Goal: Find specific fact

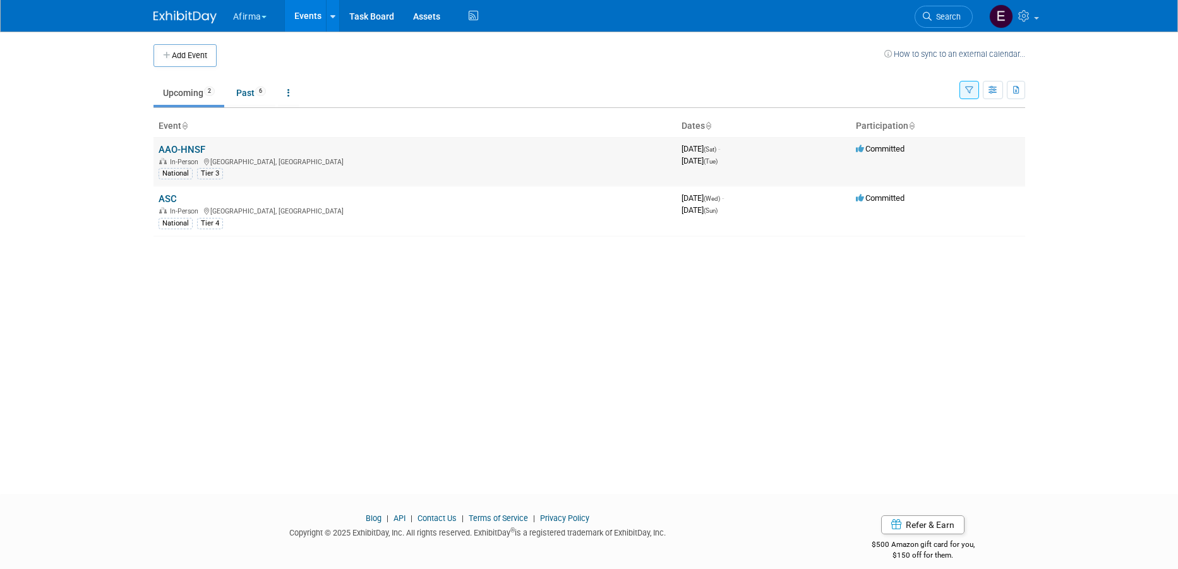
click at [185, 144] on link "AAO-HNSF" at bounding box center [182, 149] width 47 height 11
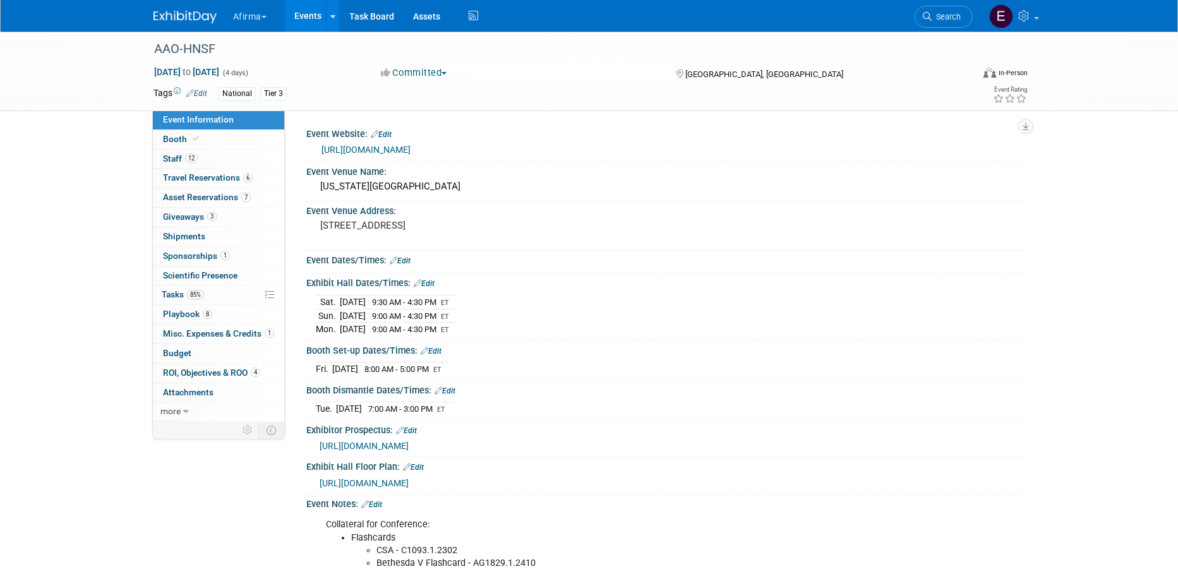
click at [217, 477] on div "Event Information Event Info Booth Booth 12 Staff 12 Staff 6 Travel Reservation…" at bounding box center [589, 440] width 891 height 816
drag, startPoint x: 226, startPoint y: 138, endPoint x: 234, endPoint y: 152, distance: 15.8
click at [226, 138] on link "Booth" at bounding box center [218, 139] width 131 height 19
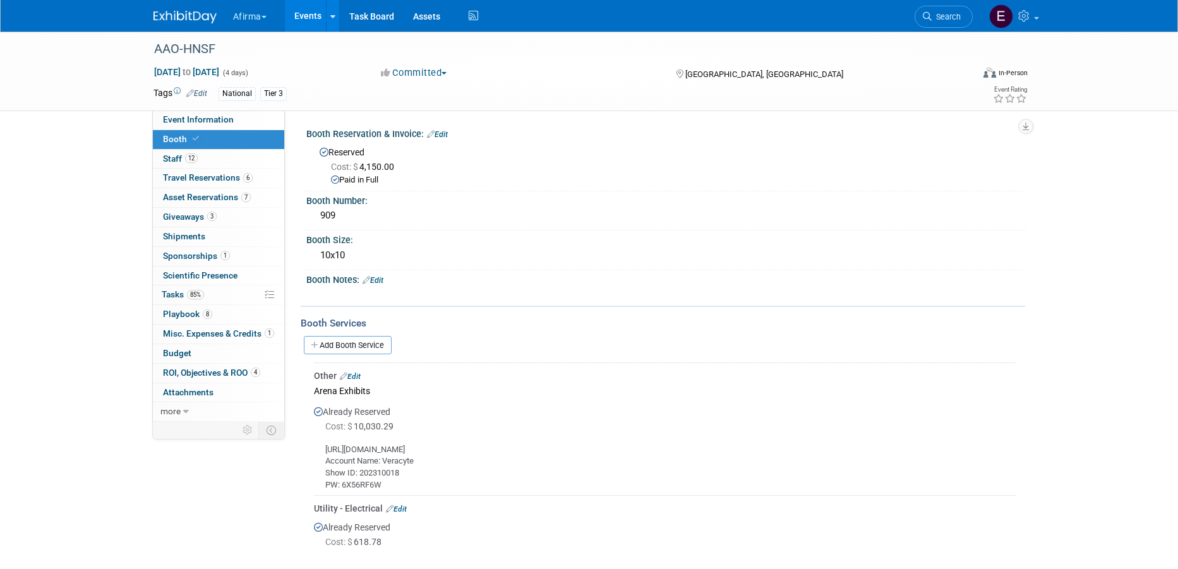
drag, startPoint x: 513, startPoint y: 447, endPoint x: 325, endPoint y: 451, distance: 187.7
click at [325, 451] on div "https://sc.theexpogroup.com/aao25otoexpo/ Account Name: Veracyte Show ID: 20231…" at bounding box center [665, 462] width 702 height 57
copy div "https://sc.theexpogroup.com/aao25otoexpo/"
